Goal: Task Accomplishment & Management: Use online tool/utility

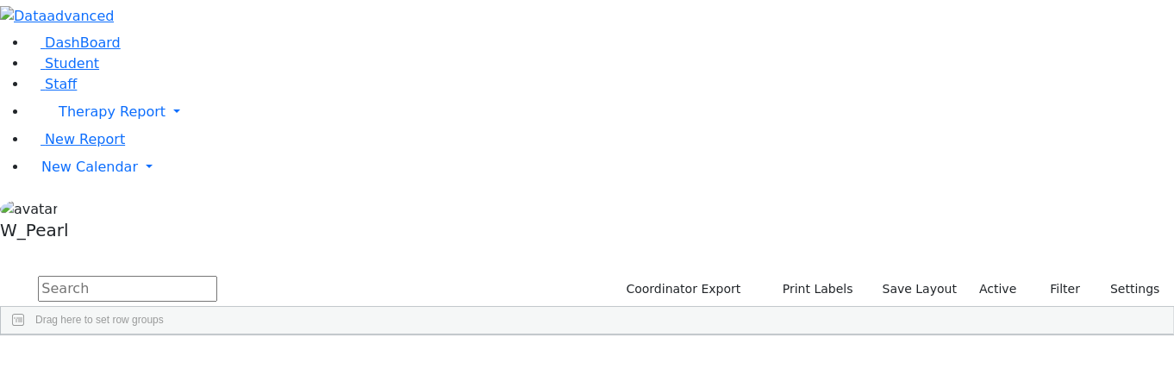
click at [217, 276] on input "text" at bounding box center [127, 289] width 179 height 26
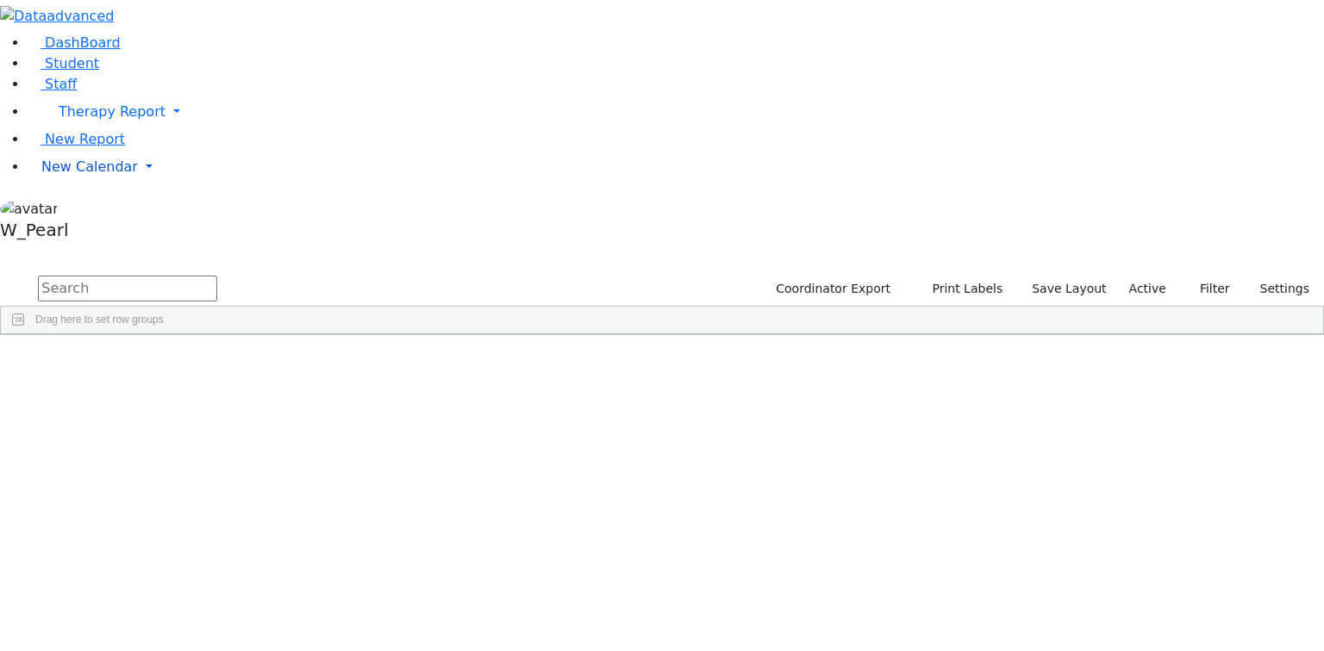
click at [69, 120] on span "New Calendar" at bounding box center [112, 111] width 107 height 16
click at [70, 231] on span "Teacher Report" at bounding box center [92, 223] width 103 height 16
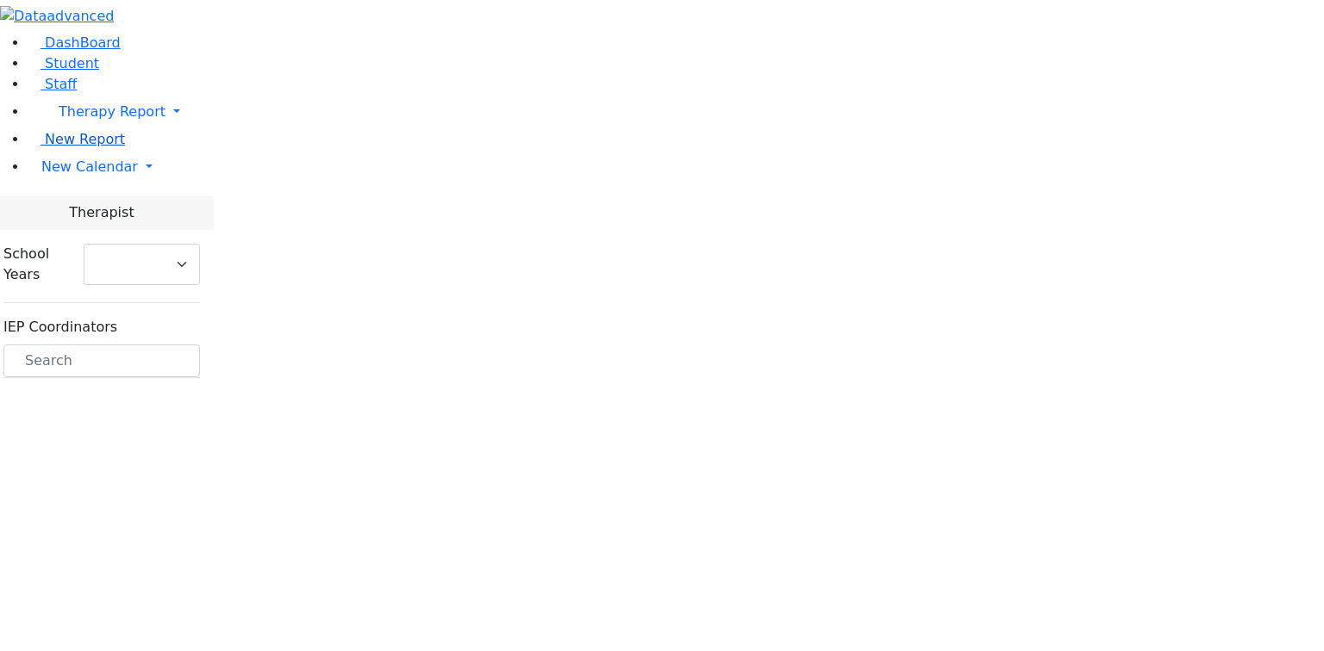
select select "212"
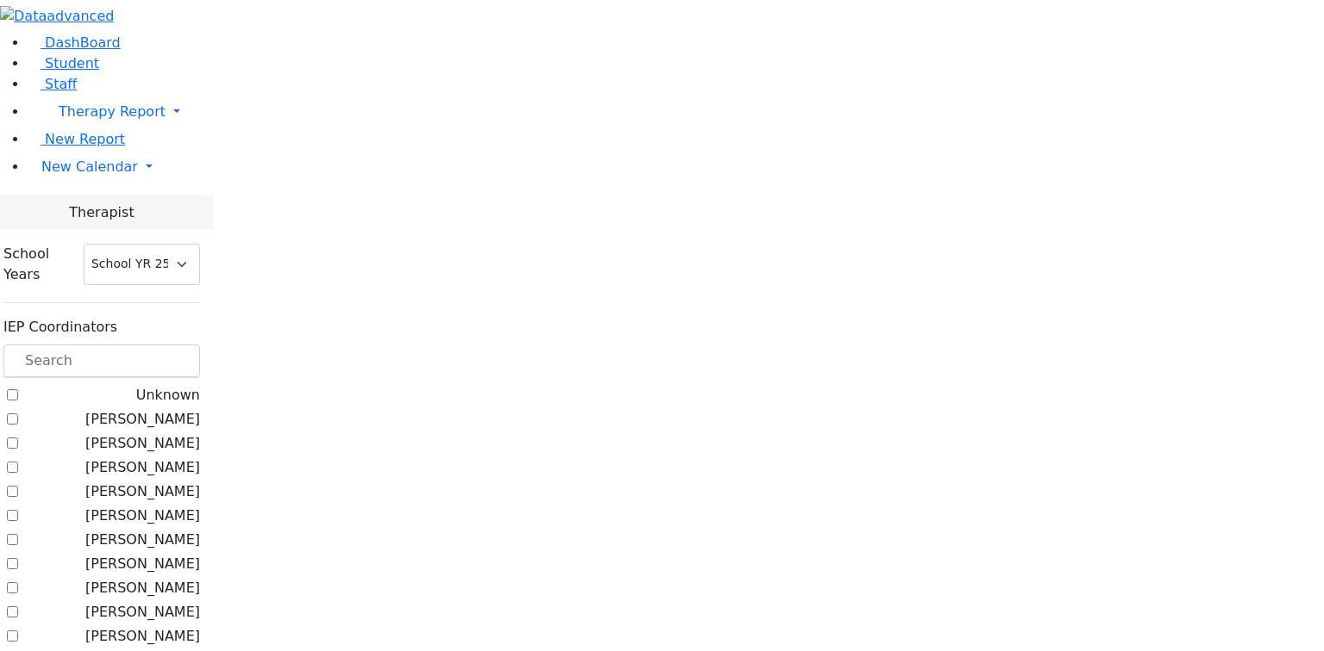
scroll to position [345, 0]
checkbox input "true"
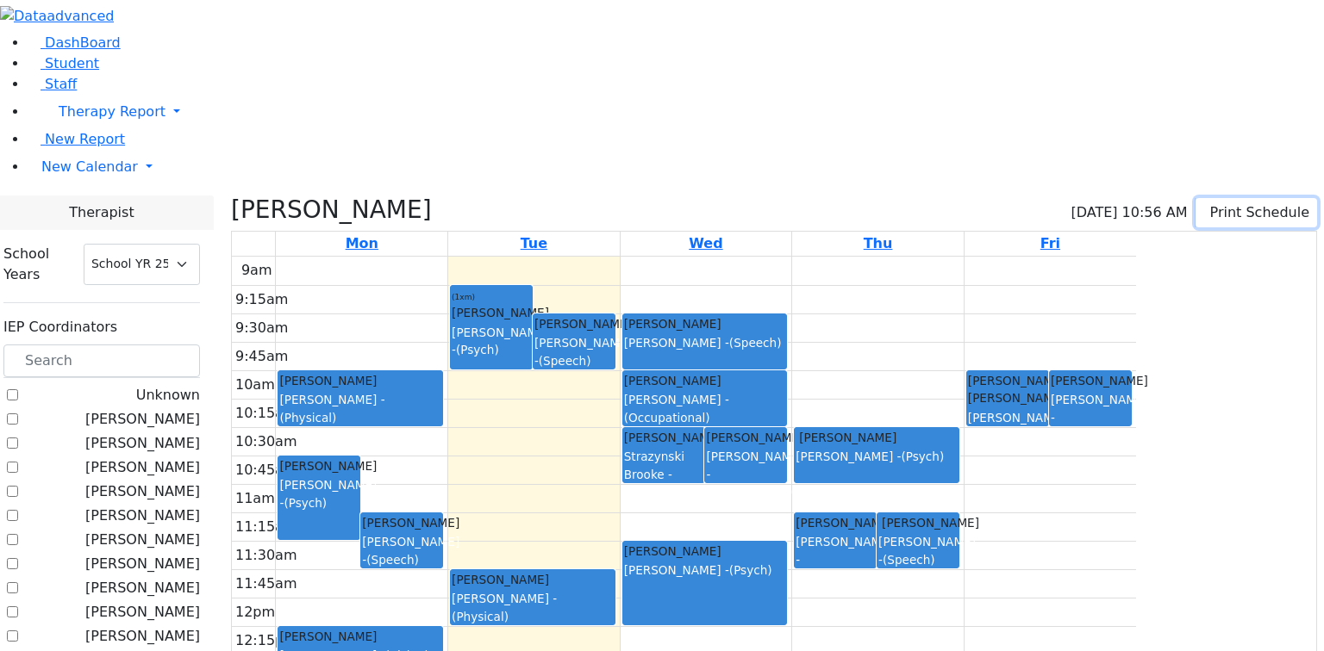
click at [1208, 198] on button "Print Schedule" at bounding box center [1256, 212] width 122 height 29
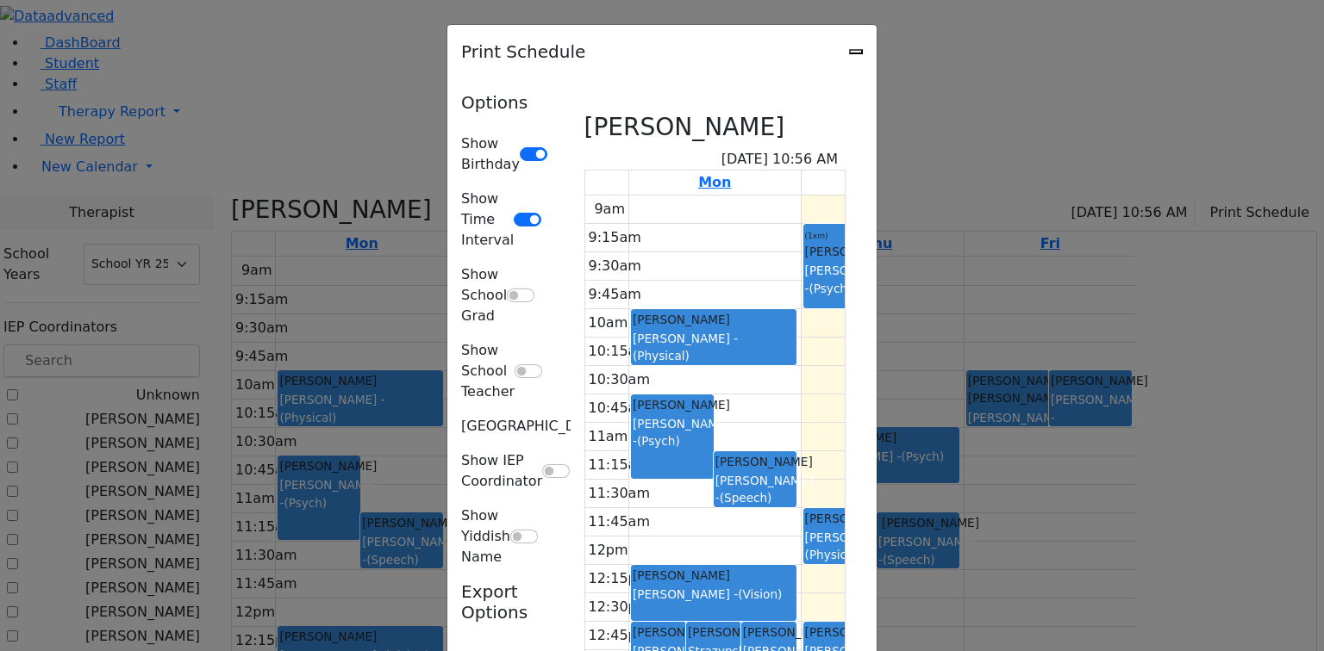
scroll to position [0, 0]
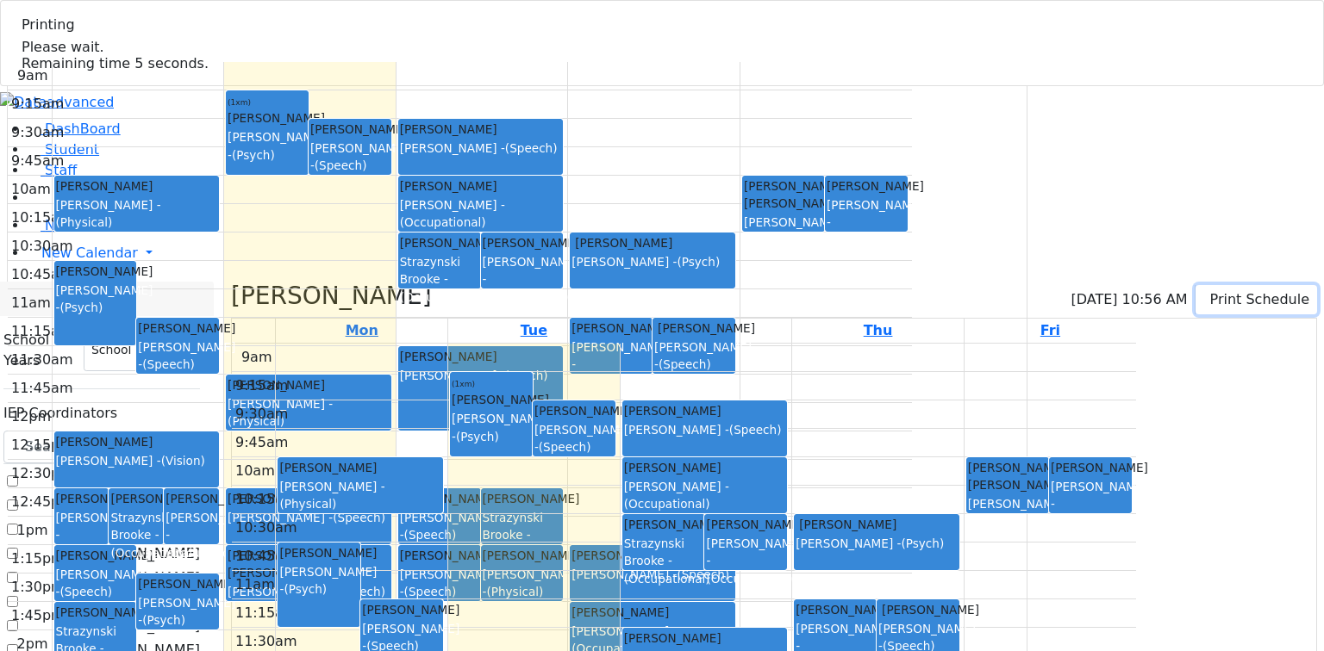
click at [1231, 285] on button "Print Schedule" at bounding box center [1256, 299] width 122 height 29
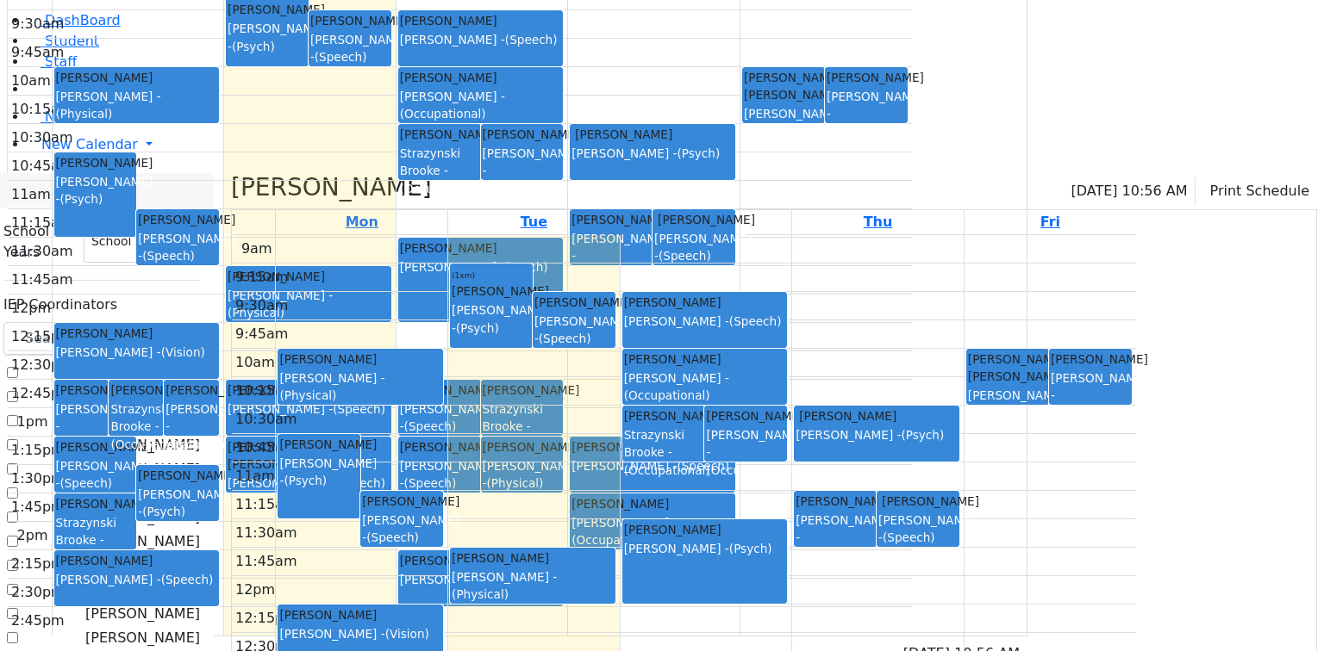
scroll to position [115, 0]
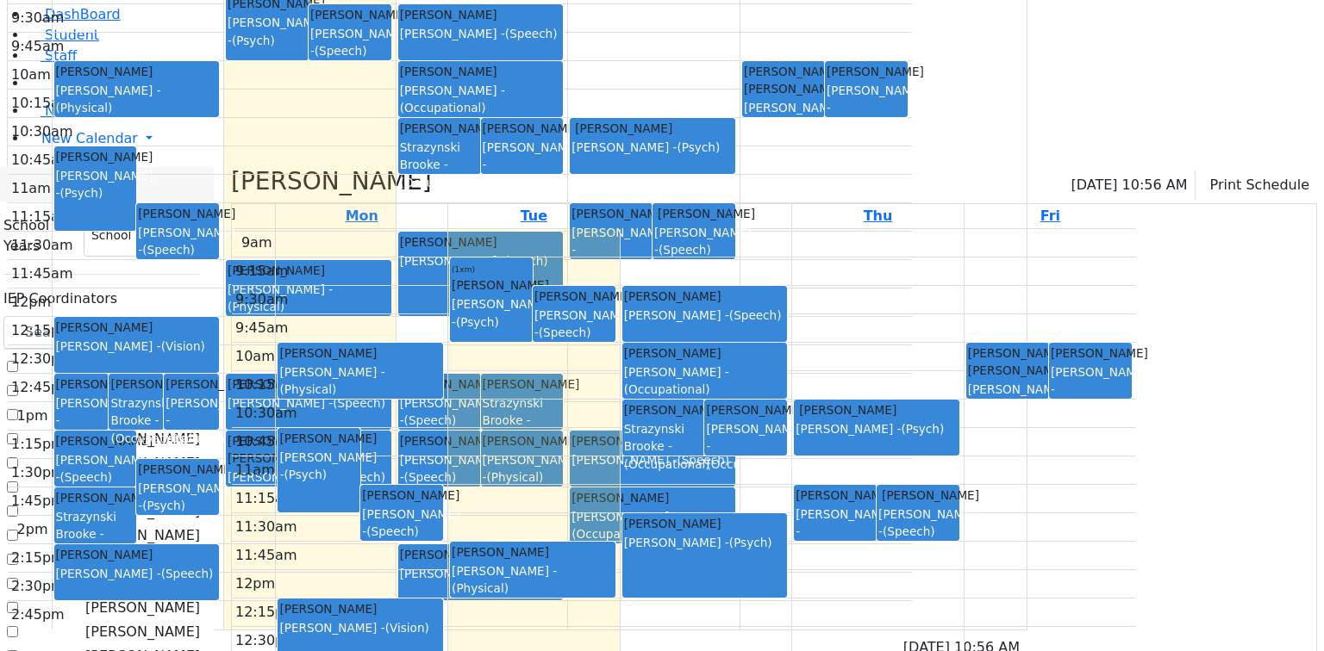
click at [1136, 601] on div "9am 9:15am 9:30am 9:45am 10am 10:15am 10:30am 10:45am 11am 11:15am 11:30am 11:4…" at bounding box center [684, 570] width 904 height 682
click at [1136, 627] on div "9am 9:15am 9:30am 9:45am 10am 10:15am 10:30am 10:45am 11am 11:15am 11:30am 11:4…" at bounding box center [684, 570] width 904 height 682
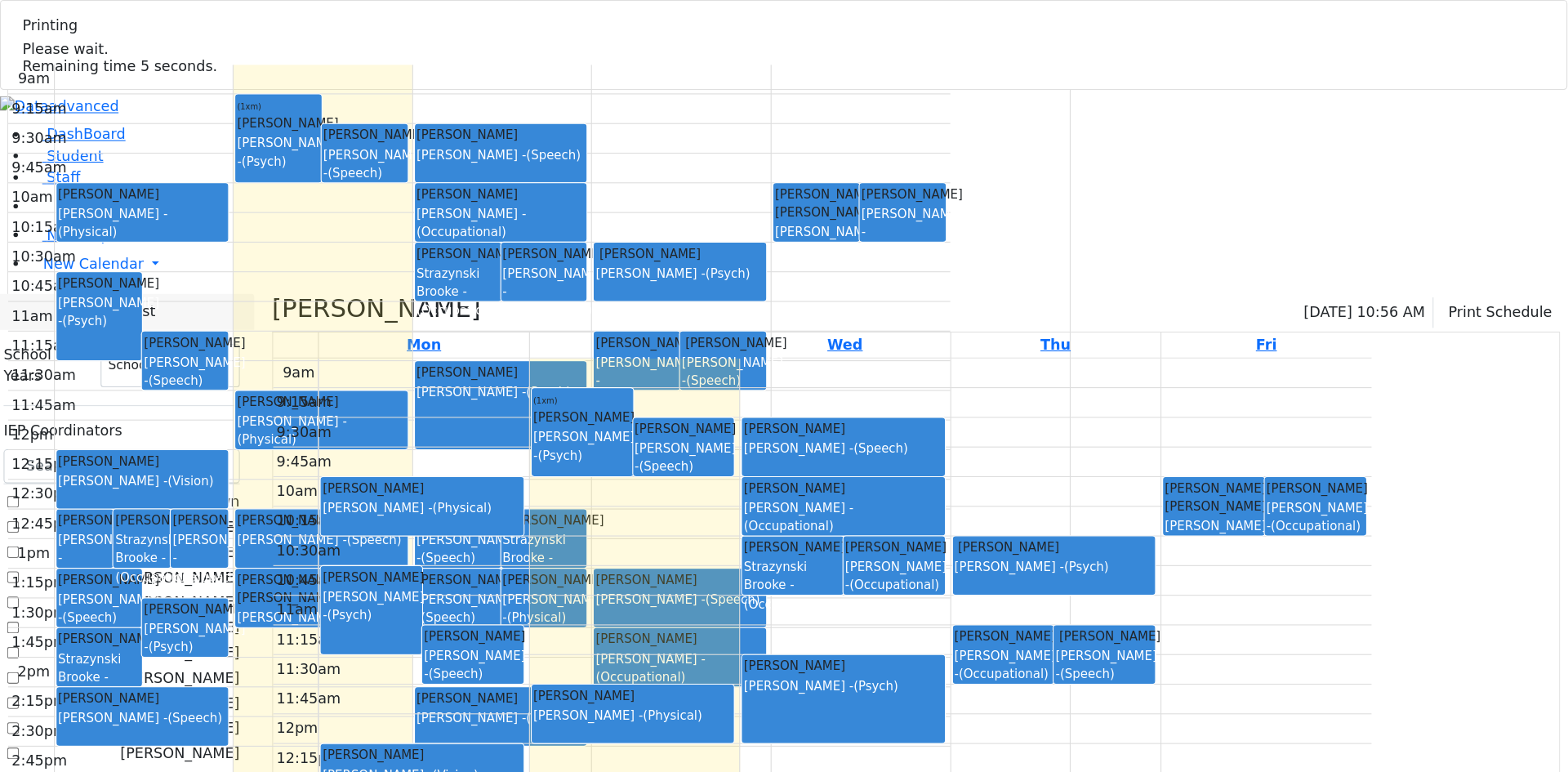
scroll to position [327, 0]
